Goal: Transaction & Acquisition: Purchase product/service

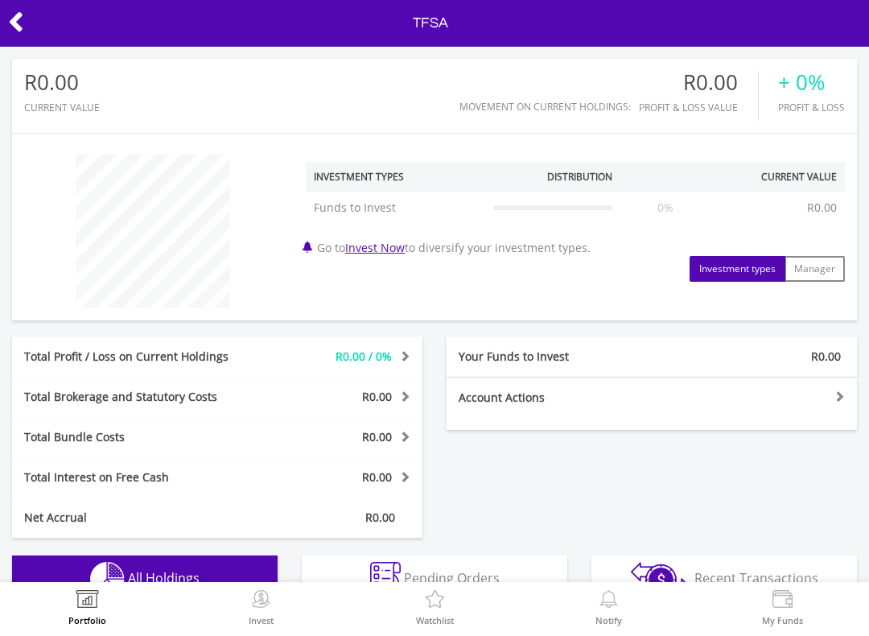
scroll to position [155, 282]
click at [10, 27] on icon at bounding box center [16, 21] width 16 height 31
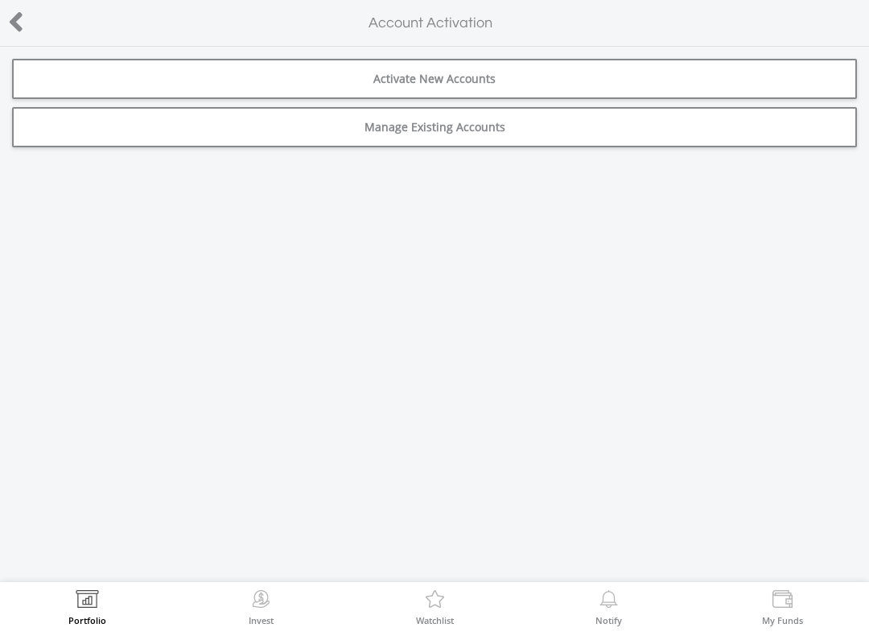
click at [13, 23] on icon at bounding box center [16, 21] width 16 height 31
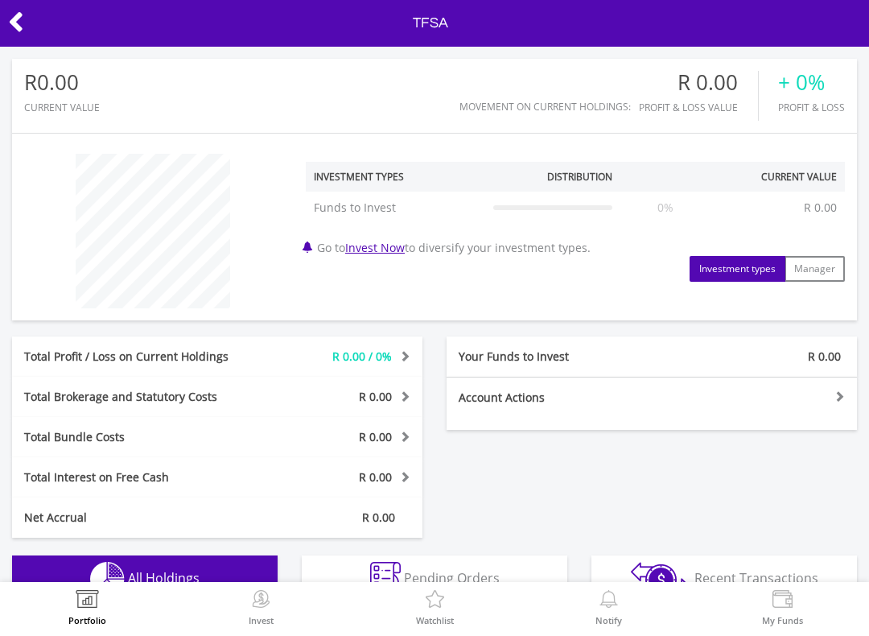
click at [387, 251] on link "Invest Now" at bounding box center [375, 247] width 60 height 15
click at [390, 253] on link "Invest Now" at bounding box center [375, 247] width 60 height 15
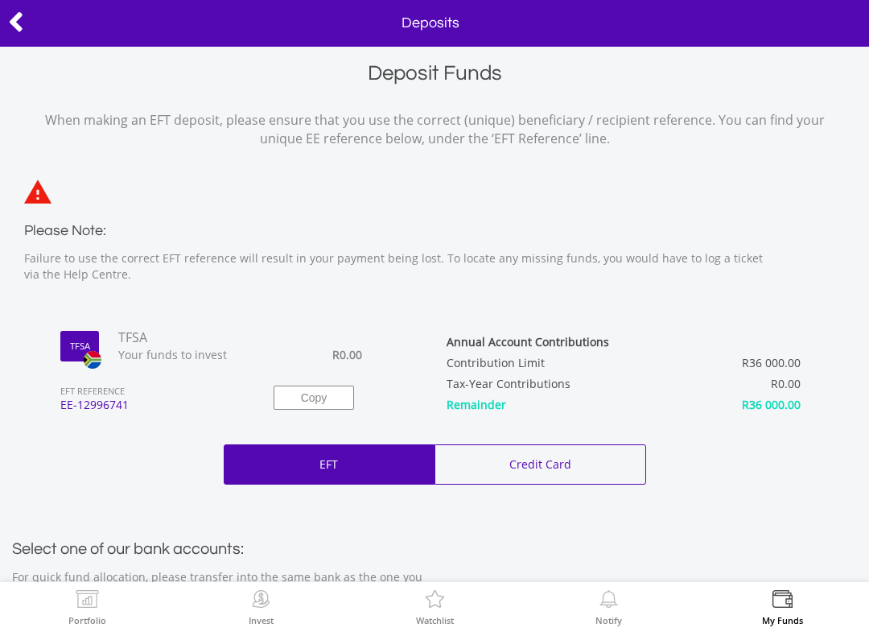
click at [36, 438] on div "Deposit Funds When making an EFT deposit, please ensure that you use the correc…" at bounding box center [434, 606] width 845 height 1094
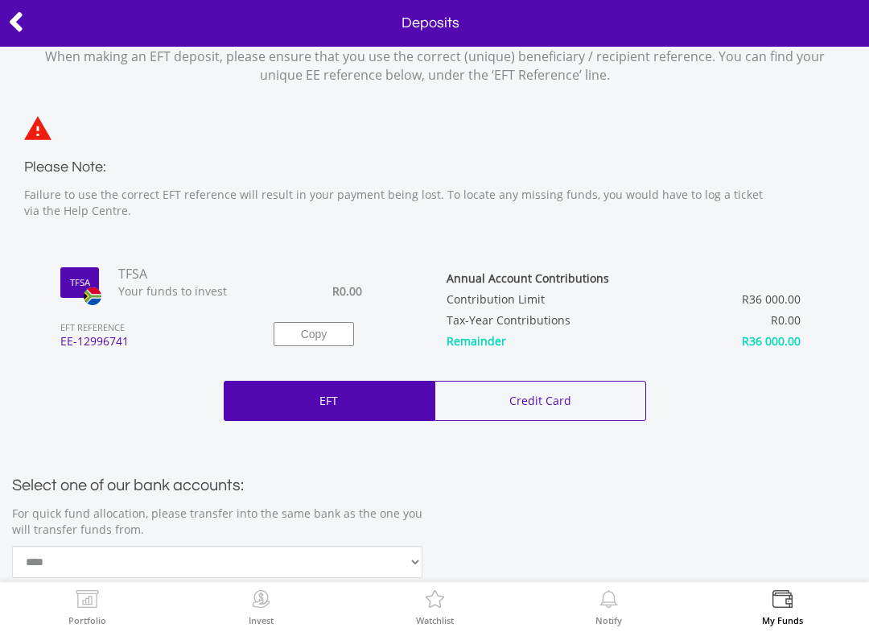
scroll to position [61, 0]
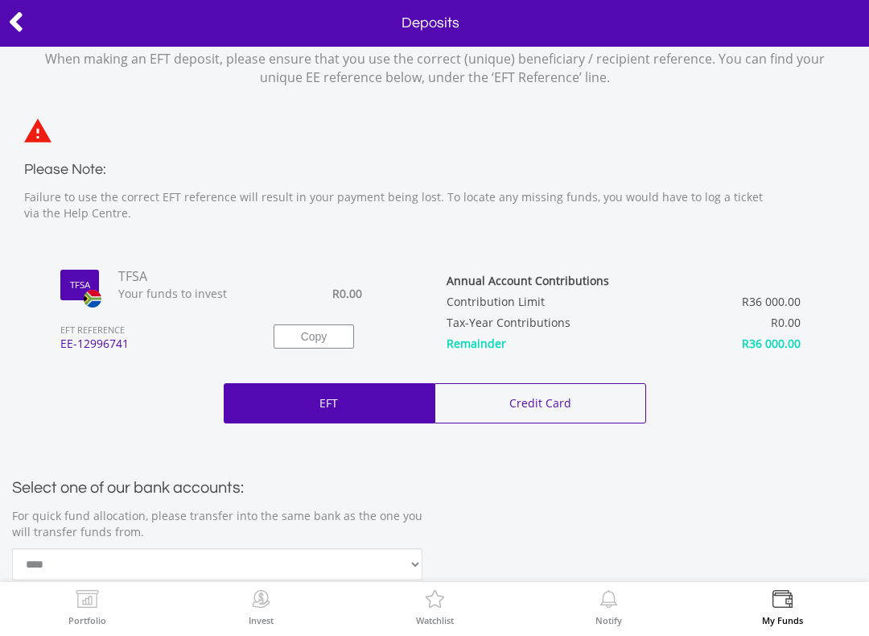
click at [68, 416] on div "choose a payment method to fund your account * eft credit card" at bounding box center [434, 403] width 869 height 40
click at [10, 16] on icon at bounding box center [16, 21] width 16 height 31
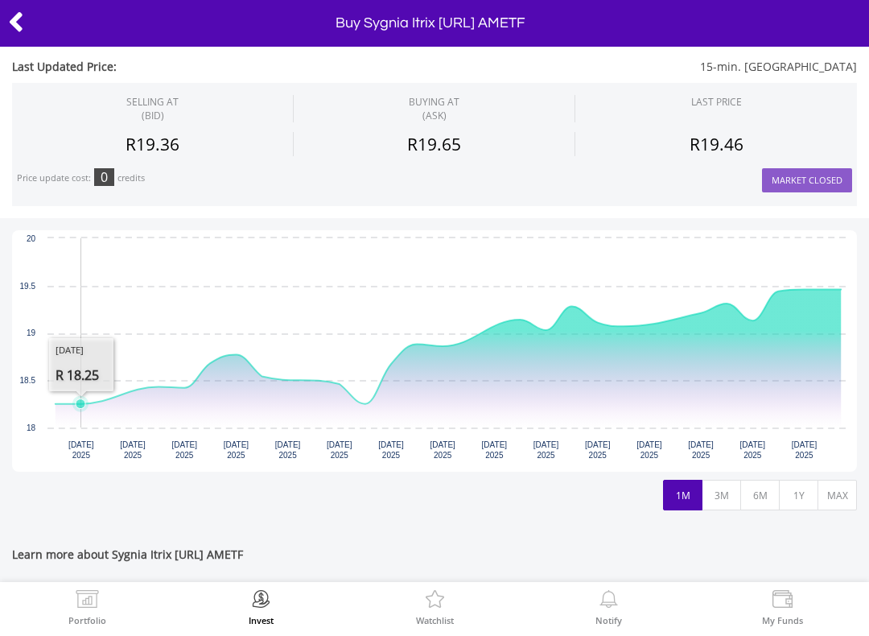
scroll to position [351, 0]
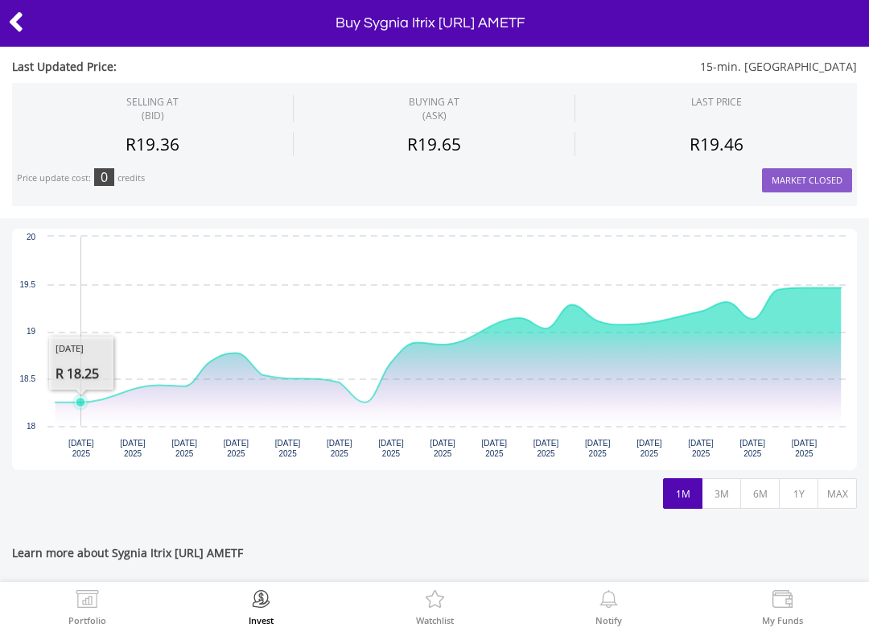
click at [833, 491] on button "MAX" at bounding box center [837, 493] width 39 height 31
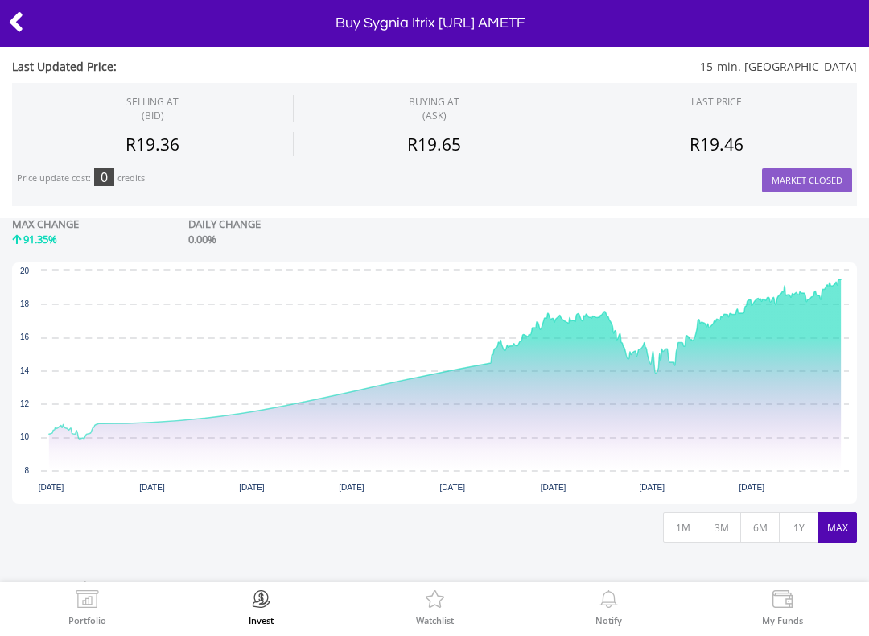
scroll to position [319, 0]
click at [10, 26] on icon at bounding box center [16, 21] width 16 height 31
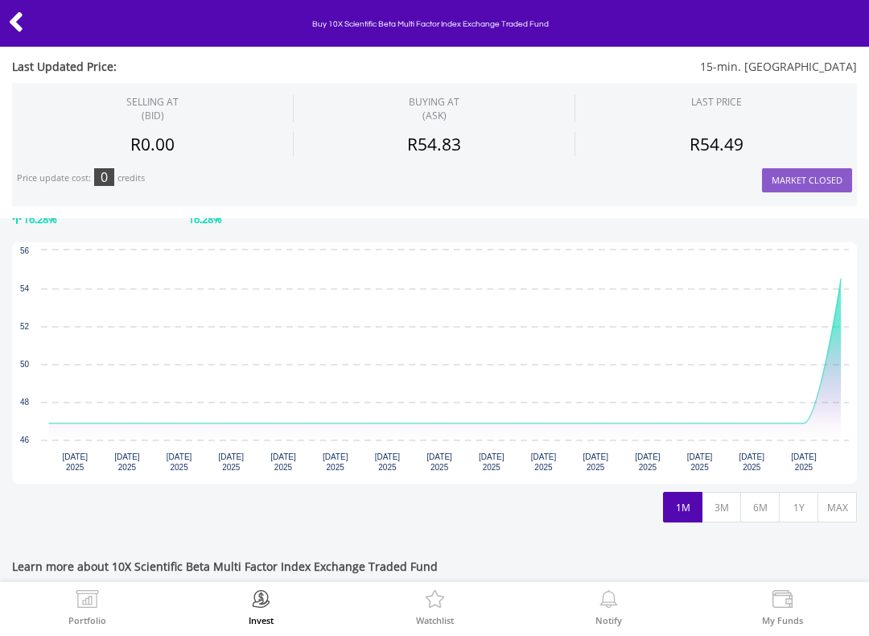
scroll to position [332, 0]
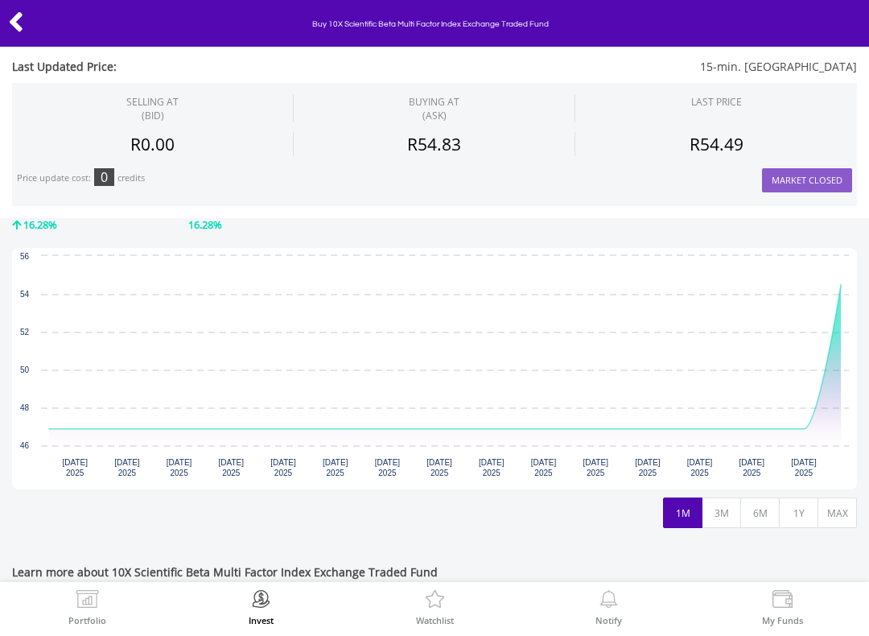
click at [834, 515] on button "MAX" at bounding box center [837, 512] width 39 height 31
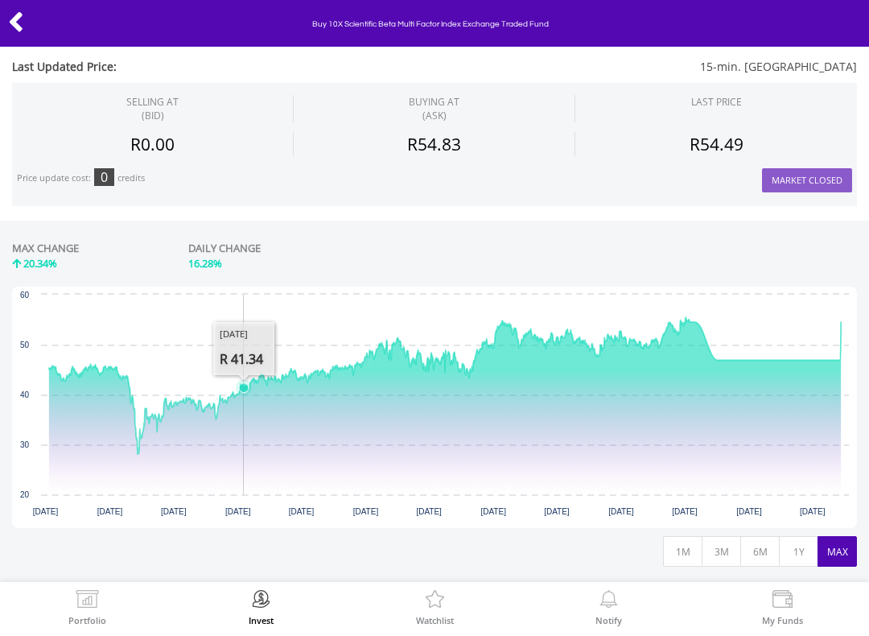
scroll to position [291, 0]
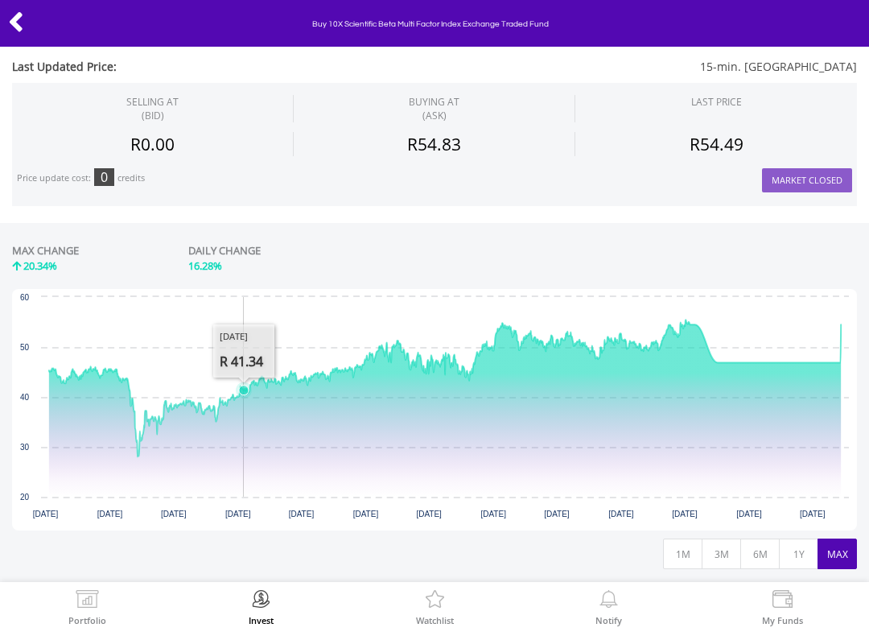
click at [8, 22] on icon at bounding box center [16, 21] width 16 height 31
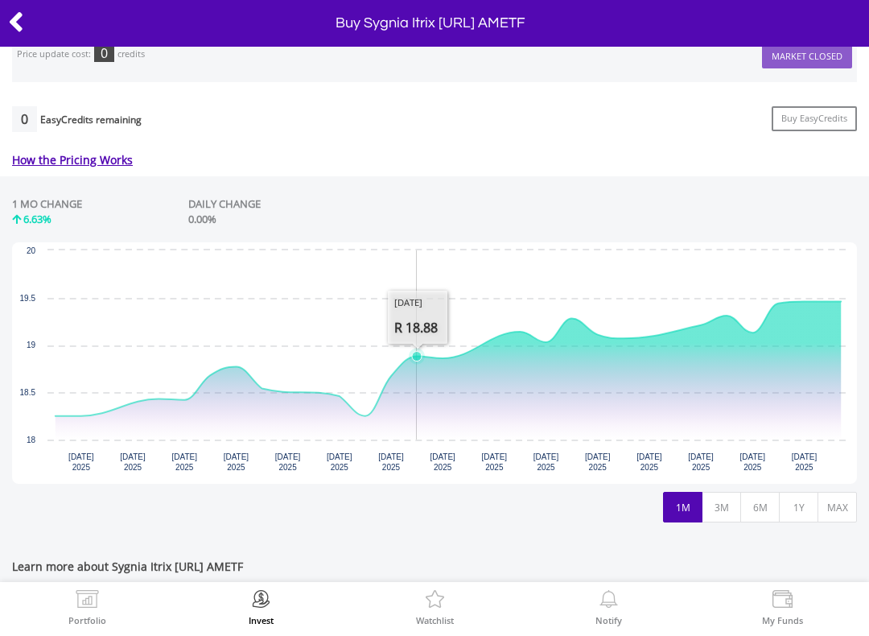
scroll to position [339, 0]
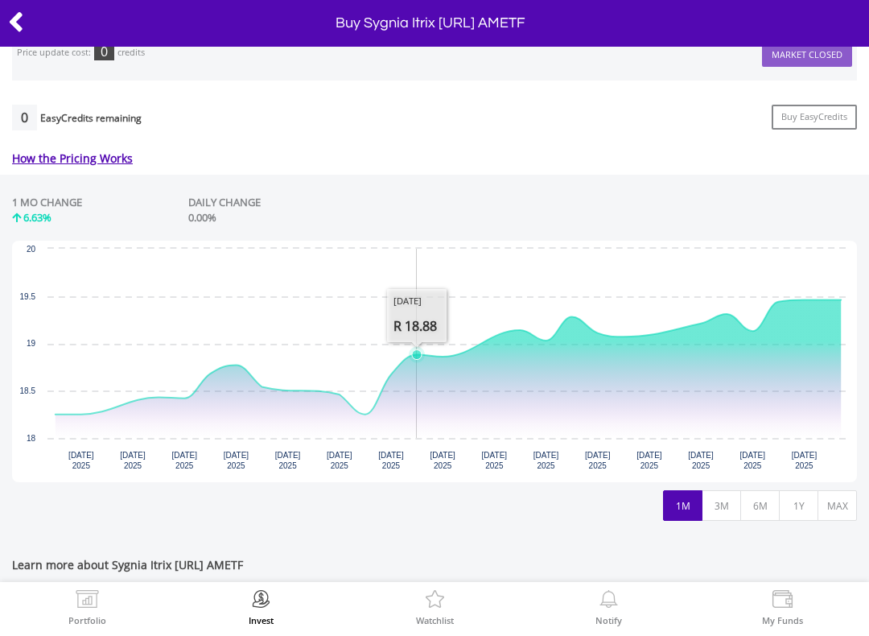
click at [839, 516] on button "MAX" at bounding box center [837, 505] width 39 height 31
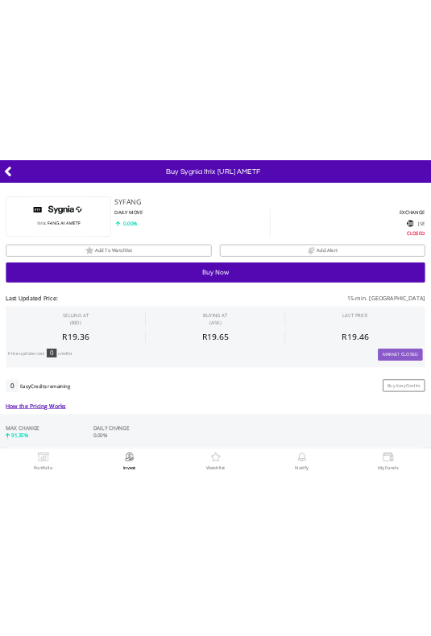
scroll to position [0, 0]
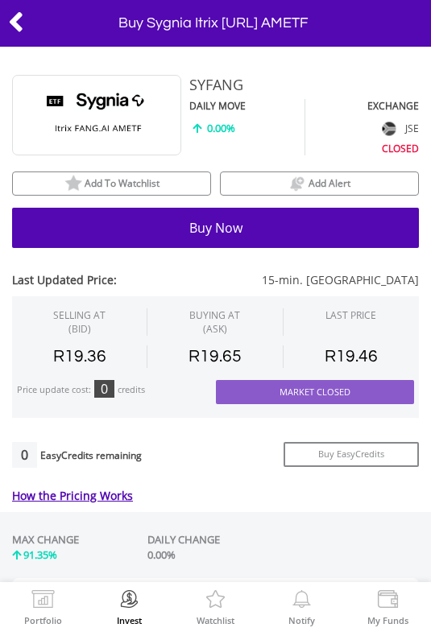
click at [175, 167] on div "6254 Add To Watchlist Add Alert" at bounding box center [215, 179] width 406 height 32
click at [163, 188] on div "Add To Watchlist" at bounding box center [111, 183] width 197 height 21
click at [170, 188] on div "Remove" at bounding box center [111, 183] width 197 height 21
click at [180, 179] on div "Add To Watchlist" at bounding box center [111, 183] width 197 height 21
click at [11, 28] on icon at bounding box center [16, 21] width 16 height 31
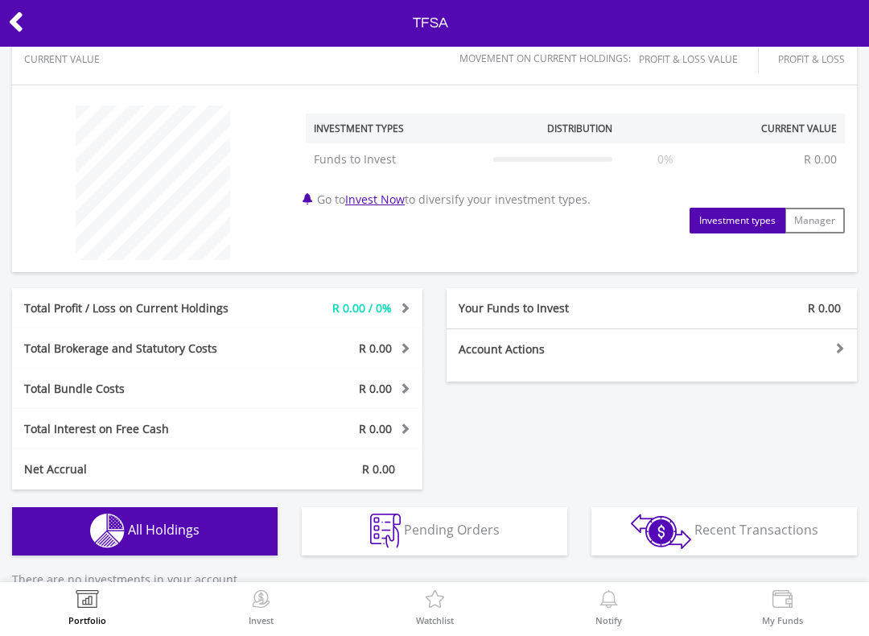
scroll to position [49, 0]
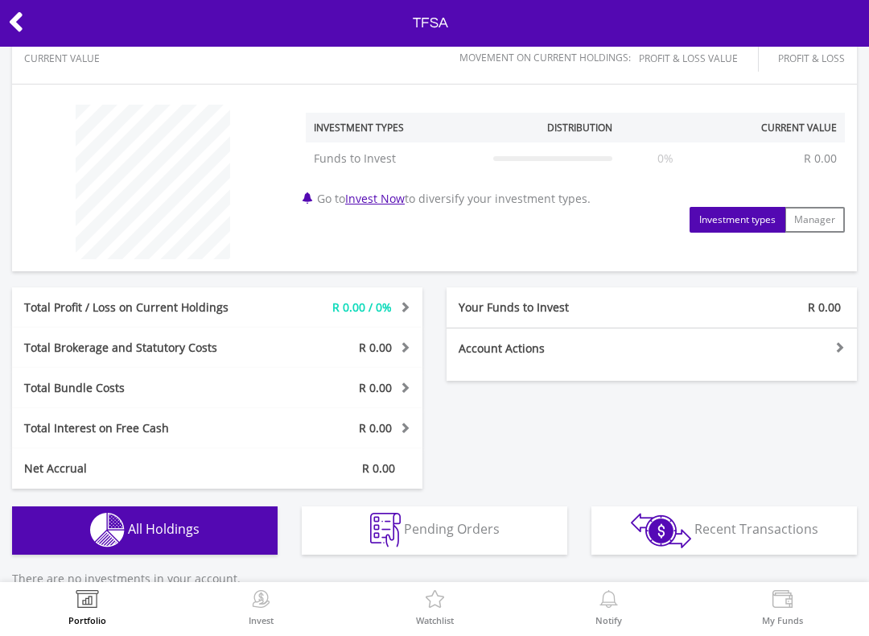
click at [383, 192] on link "Invest Now" at bounding box center [375, 198] width 60 height 15
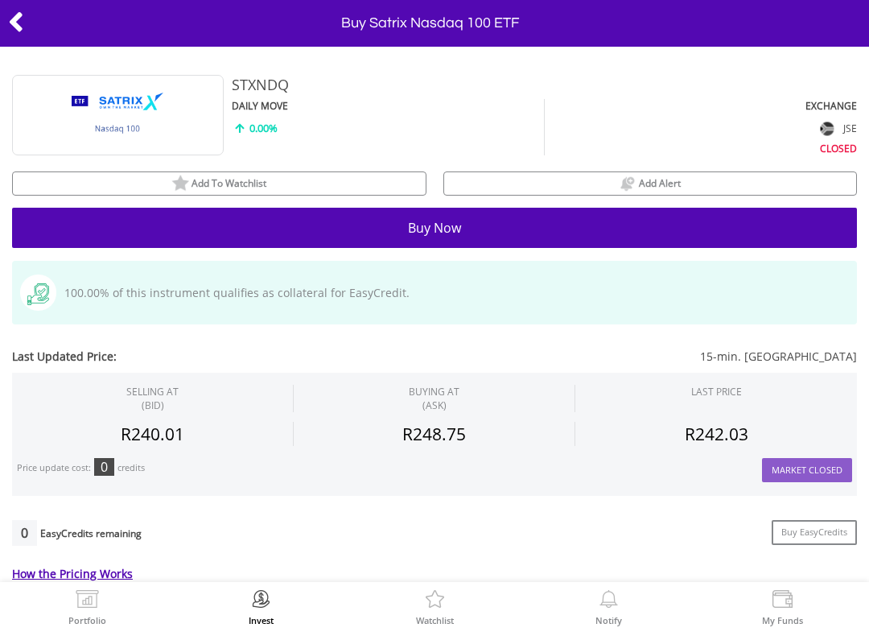
click at [105, 191] on div "Add To Watchlist" at bounding box center [219, 183] width 413 height 21
click at [75, 174] on div "Add To Watchlist" at bounding box center [219, 183] width 413 height 21
click at [92, 171] on button "Add To Watchlist" at bounding box center [219, 183] width 414 height 24
click at [92, 171] on button "Remove" at bounding box center [219, 183] width 414 height 24
click at [69, 193] on button "Add To Watchlist" at bounding box center [219, 183] width 414 height 24
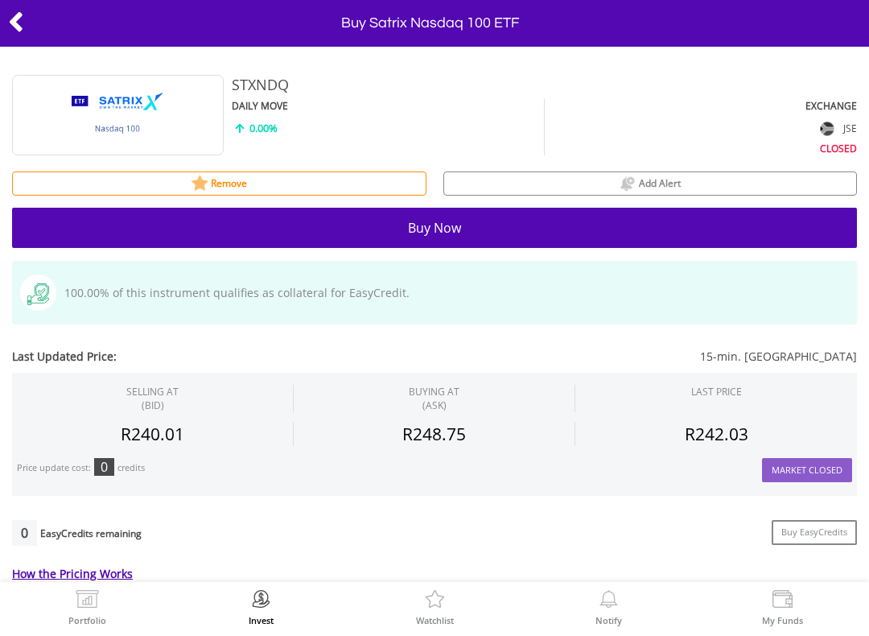
click at [12, 29] on icon at bounding box center [16, 21] width 16 height 31
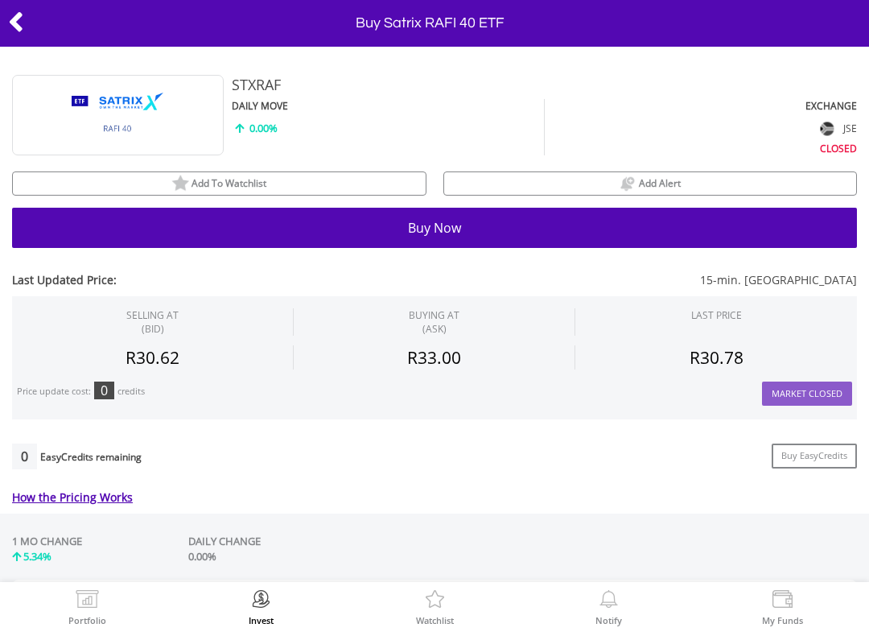
click at [126, 188] on div "Add To Watchlist" at bounding box center [219, 183] width 413 height 21
click at [14, 14] on icon at bounding box center [16, 21] width 16 height 31
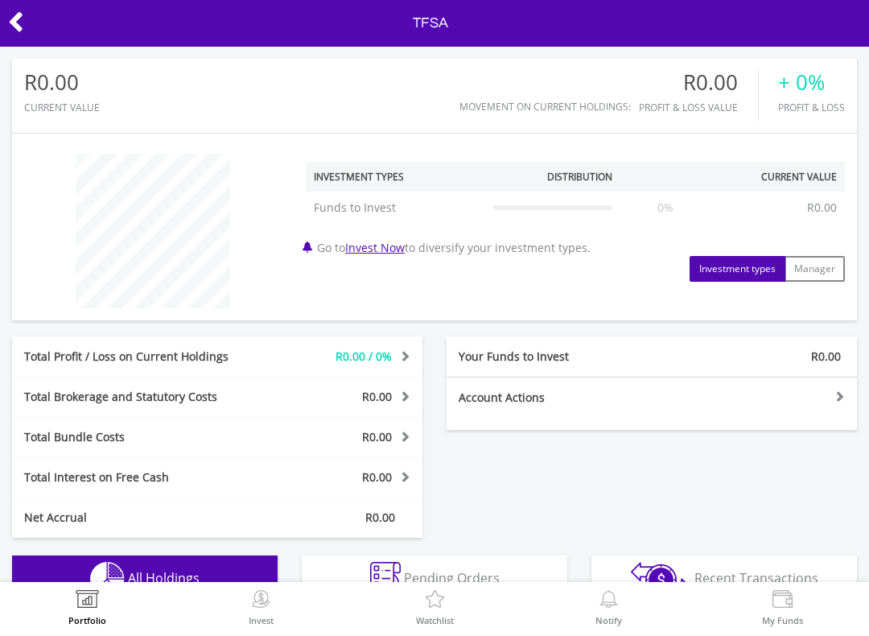
scroll to position [155, 282]
click at [366, 253] on link "Invest Now" at bounding box center [375, 247] width 60 height 15
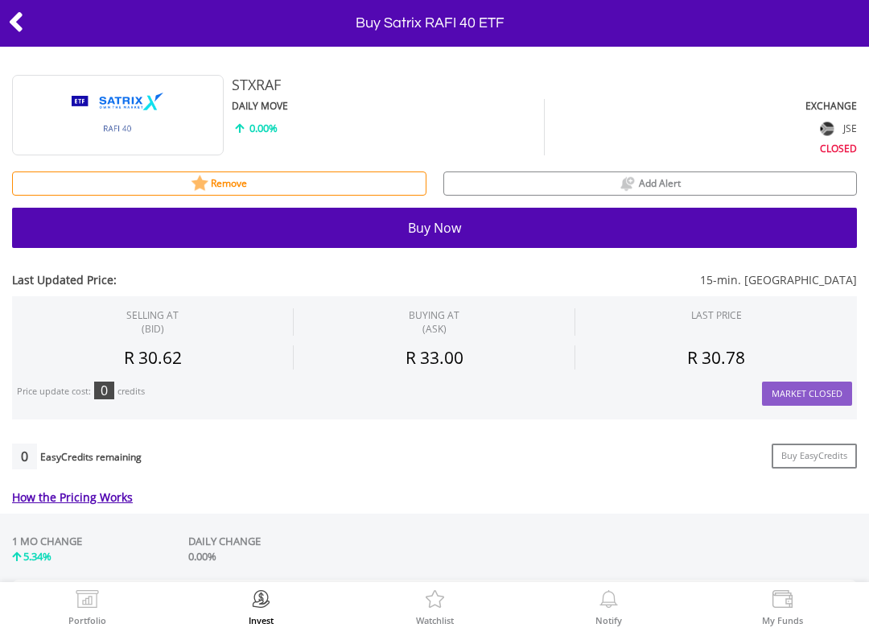
click at [19, 7] on icon at bounding box center [16, 21] width 16 height 31
click at [0, 14] on div at bounding box center [43, 23] width 87 height 34
click at [0, 13] on div at bounding box center [43, 23] width 87 height 34
click at [23, 7] on icon at bounding box center [16, 21] width 16 height 31
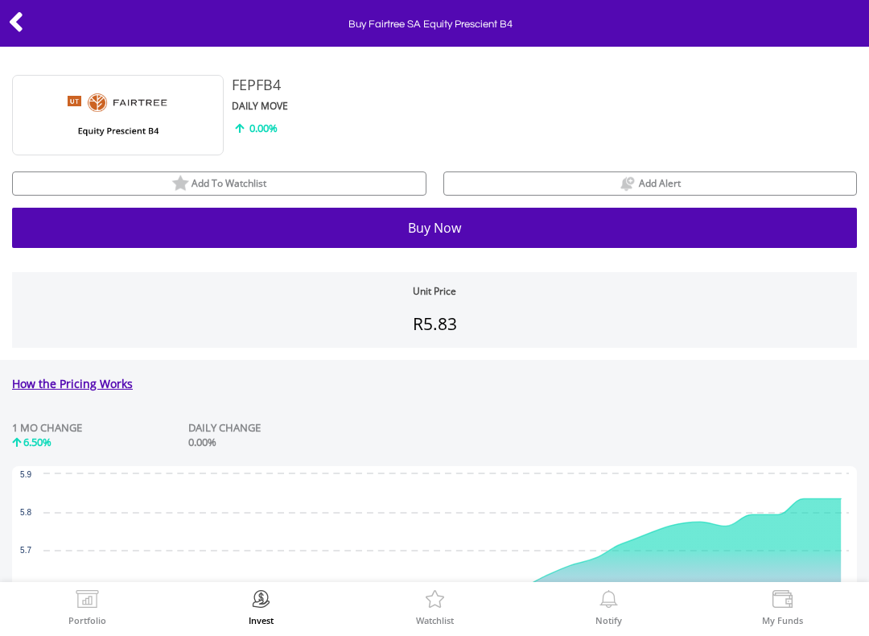
click at [175, 179] on img at bounding box center [180, 184] width 18 height 18
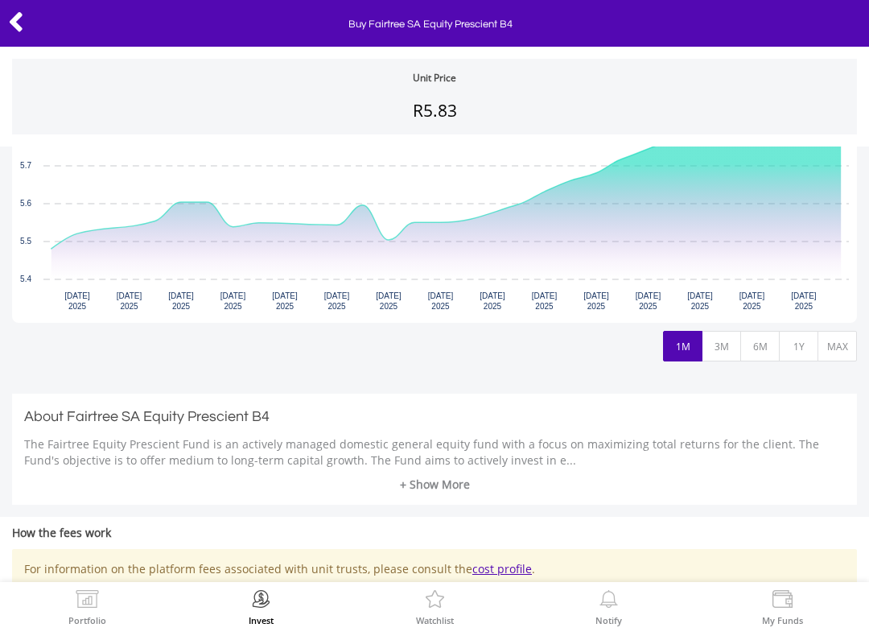
scroll to position [434, 0]
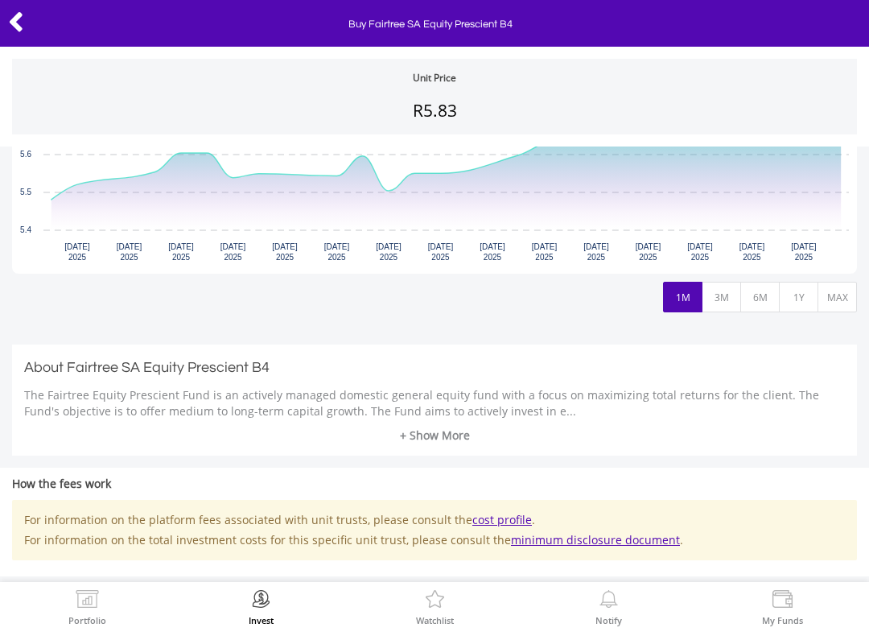
click at [8, 32] on icon at bounding box center [16, 21] width 16 height 31
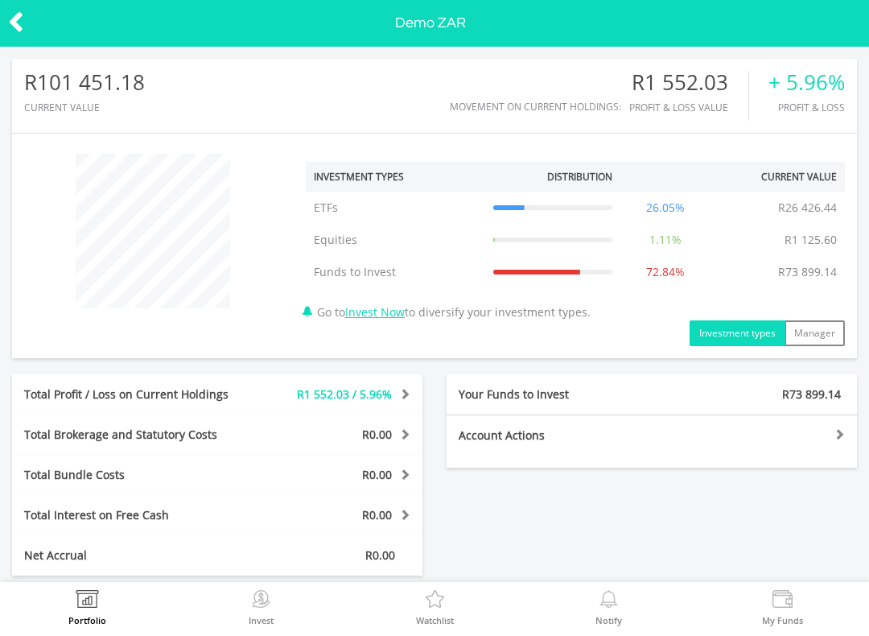
click at [725, 342] on button "Investment types" at bounding box center [738, 333] width 96 height 26
click at [714, 345] on button "Investment types" at bounding box center [738, 333] width 96 height 26
click at [721, 353] on div "﻿ Investment Types Distribution Current Value Show All ETFs ETFs R26 426.44 26.…" at bounding box center [434, 245] width 845 height 225
click at [381, 319] on link "Invest Now" at bounding box center [375, 311] width 60 height 15
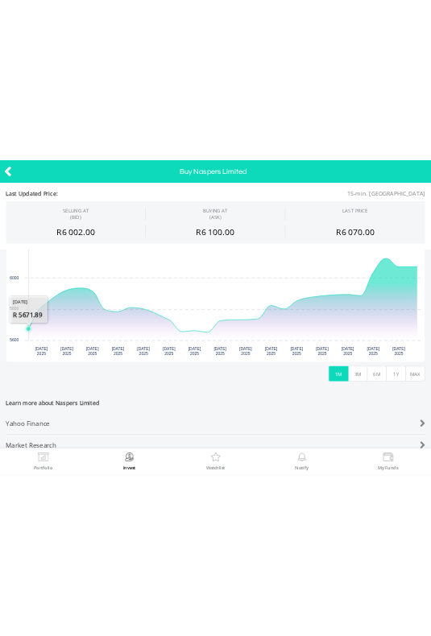
scroll to position [296, 0]
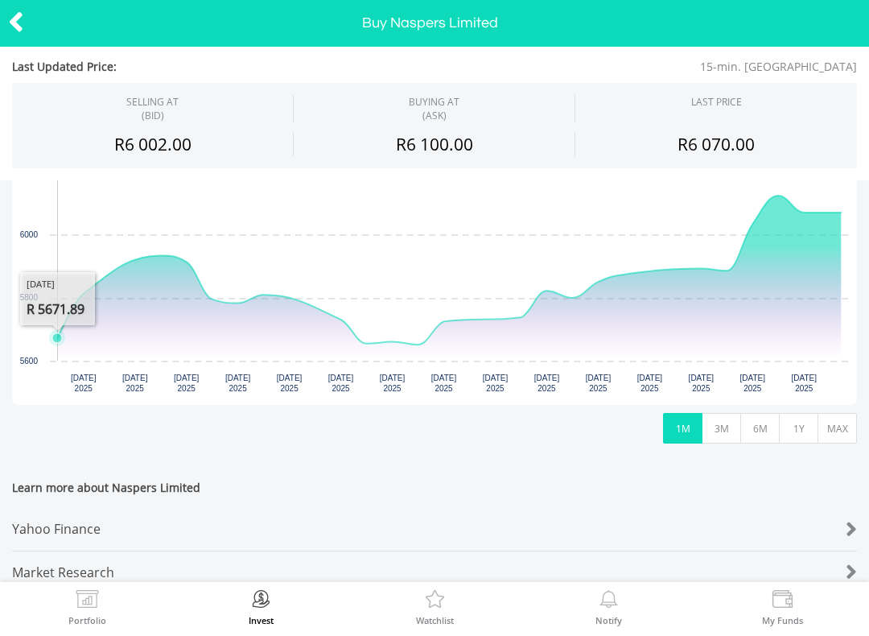
click at [836, 425] on button "MAX" at bounding box center [837, 428] width 39 height 31
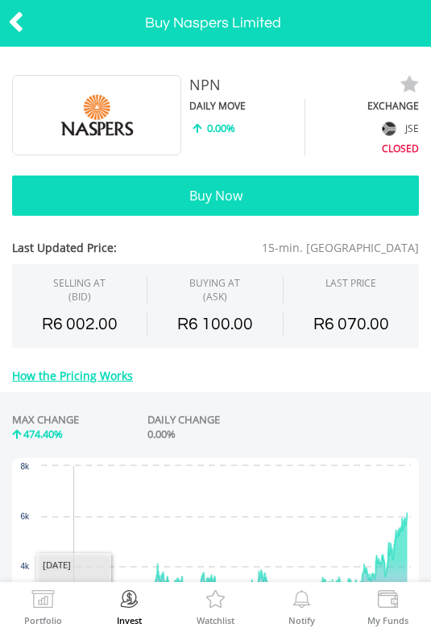
scroll to position [0, 0]
click at [123, 204] on button "Buy Now" at bounding box center [215, 195] width 406 height 40
click at [23, 19] on icon at bounding box center [16, 21] width 16 height 31
